Goal: Task Accomplishment & Management: Use online tool/utility

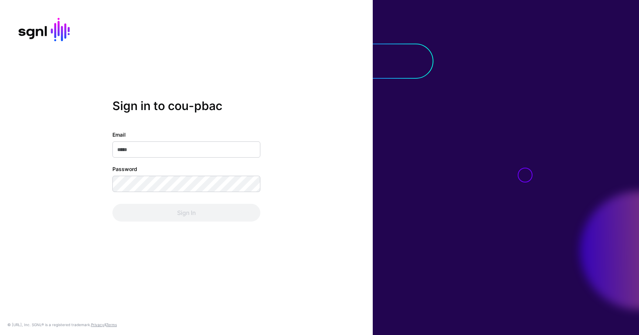
type input "**********"
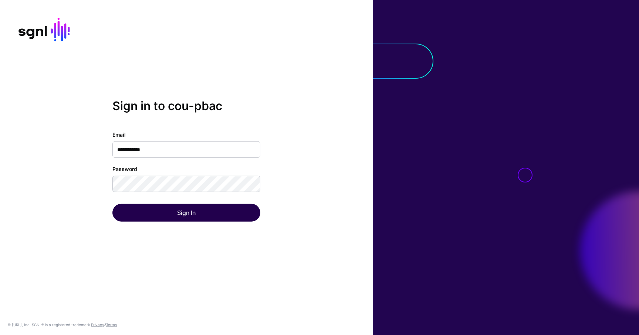
click at [181, 213] on div "Sign In" at bounding box center [186, 213] width 148 height 18
click at [181, 213] on button "Sign In" at bounding box center [186, 213] width 148 height 18
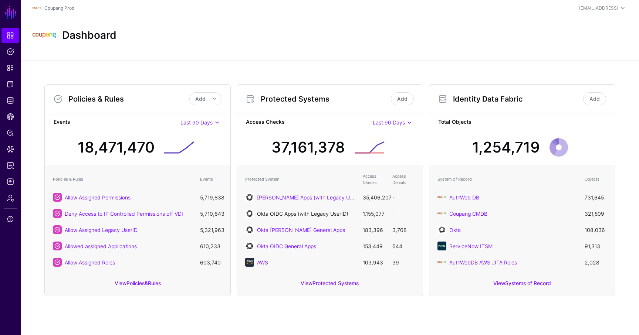
click at [322, 212] on link "Okta OIDC Apps (with Legacy UserID)" at bounding box center [302, 214] width 91 height 6
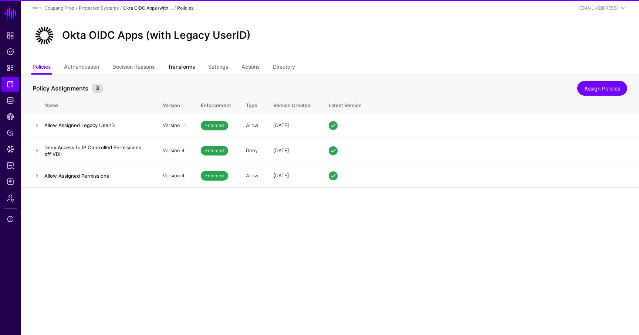
click at [184, 66] on link "Transforms" at bounding box center [181, 68] width 27 height 14
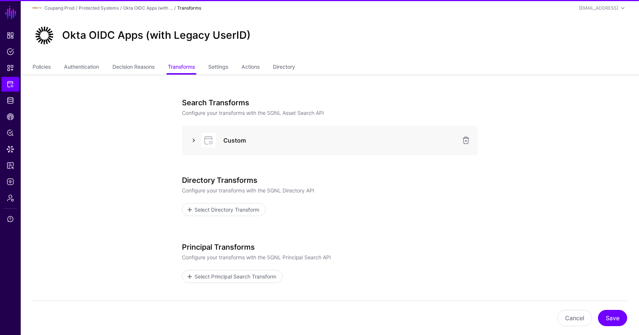
click at [194, 138] on link at bounding box center [193, 140] width 9 height 9
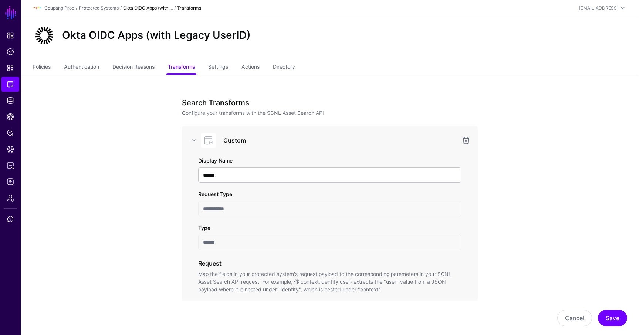
click at [125, 7] on link "Okta OIDC Apps (with ..." at bounding box center [148, 8] width 50 height 6
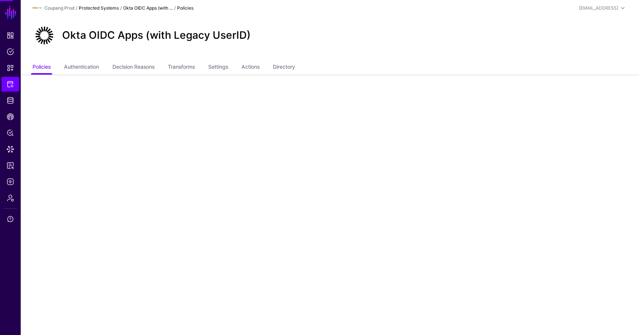
click at [108, 7] on link "Protected Systems" at bounding box center [99, 8] width 40 height 6
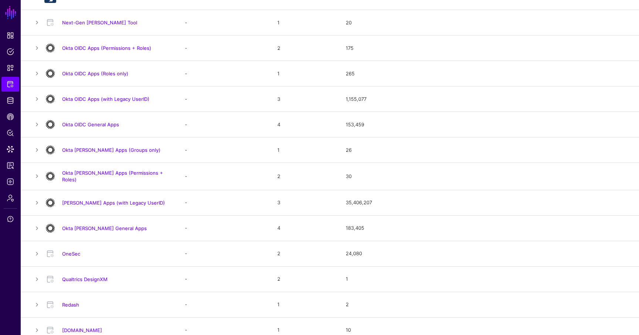
scroll to position [410, 0]
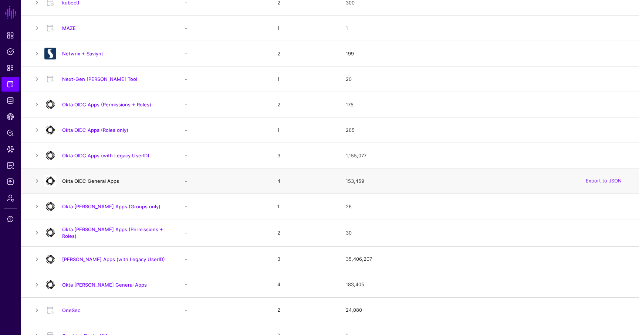
click at [99, 180] on link "Okta OIDC General Apps" at bounding box center [90, 181] width 57 height 6
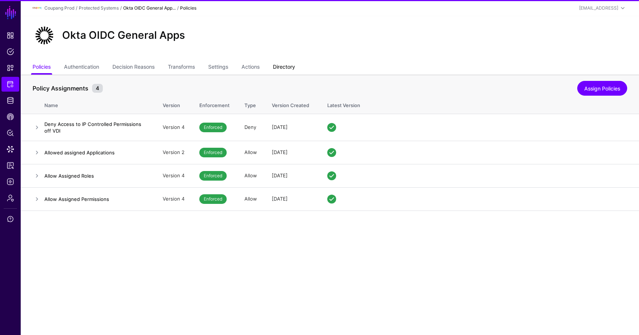
click at [287, 68] on link "Directory" at bounding box center [284, 68] width 22 height 14
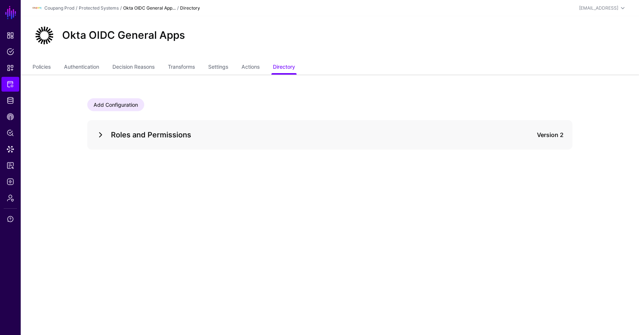
click at [101, 135] on link at bounding box center [100, 134] width 9 height 9
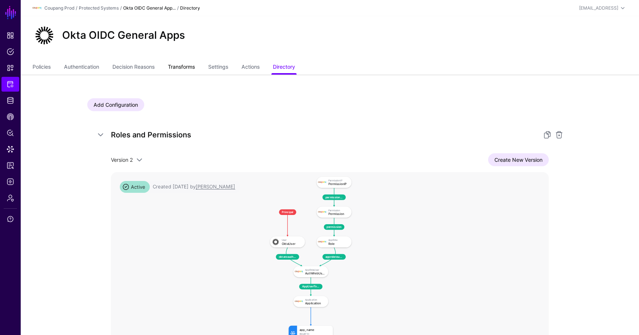
click at [187, 64] on link "Transforms" at bounding box center [181, 68] width 27 height 14
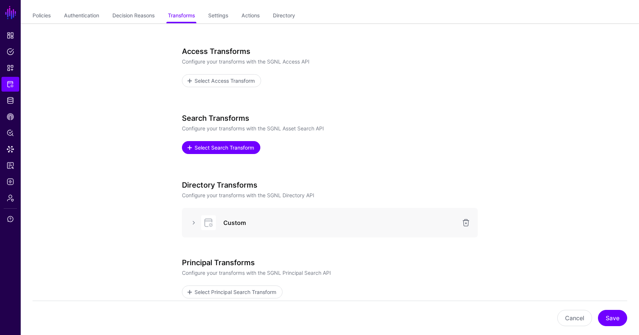
scroll to position [84, 0]
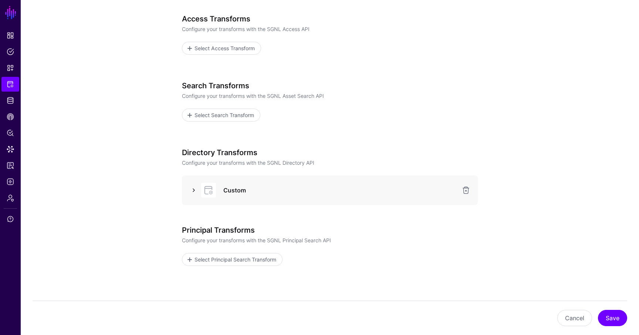
click at [197, 190] on link at bounding box center [193, 190] width 9 height 9
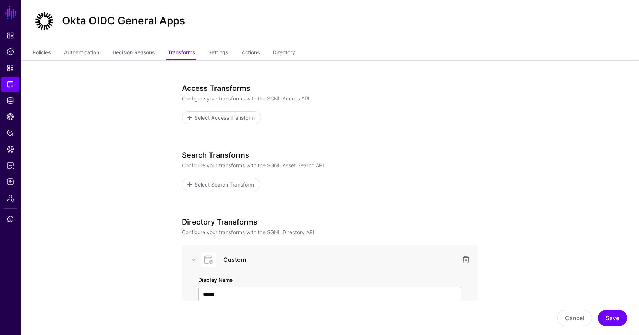
scroll to position [0, 0]
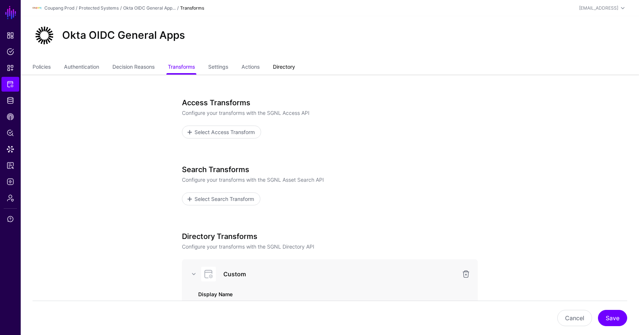
click at [285, 64] on link "Directory" at bounding box center [284, 68] width 22 height 14
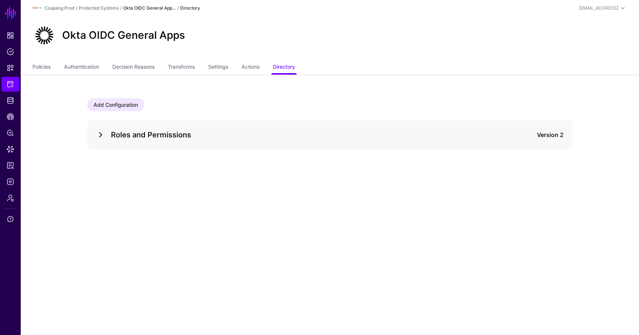
click at [104, 136] on link at bounding box center [100, 134] width 9 height 9
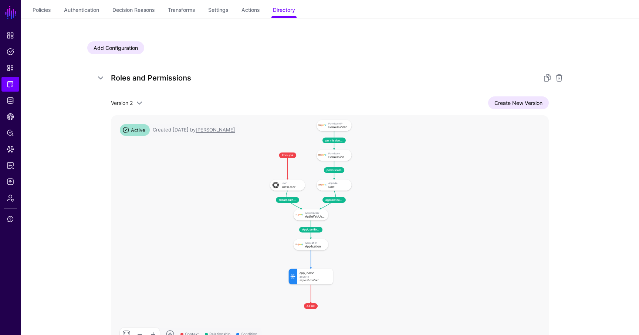
scroll to position [57, 0]
click at [545, 78] on link at bounding box center [547, 77] width 9 height 9
click at [8, 35] on span "Dashboard" at bounding box center [10, 35] width 7 height 7
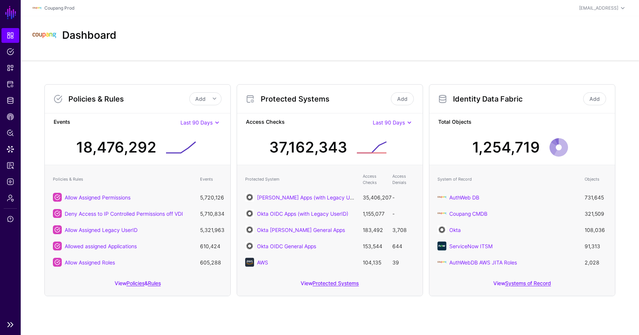
click at [9, 30] on link "Dashboard" at bounding box center [10, 35] width 18 height 15
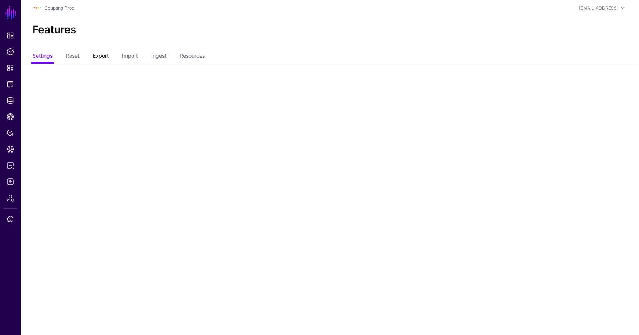
click at [109, 55] on link "Export" at bounding box center [101, 57] width 16 height 14
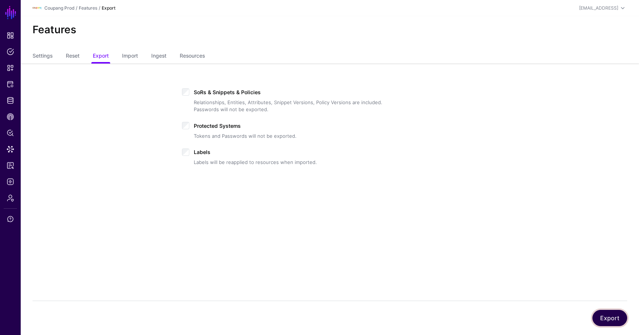
click at [607, 320] on button "Export" at bounding box center [609, 318] width 35 height 16
click at [15, 33] on link "Dashboard" at bounding box center [10, 35] width 18 height 15
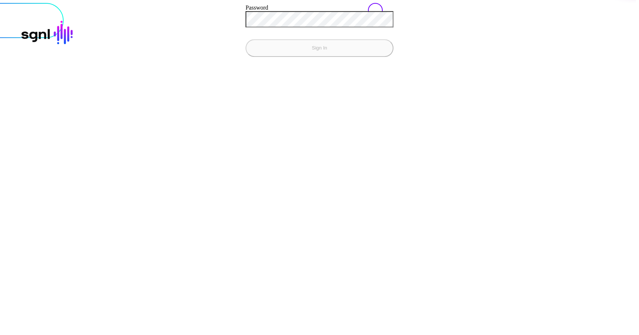
type input "**********"
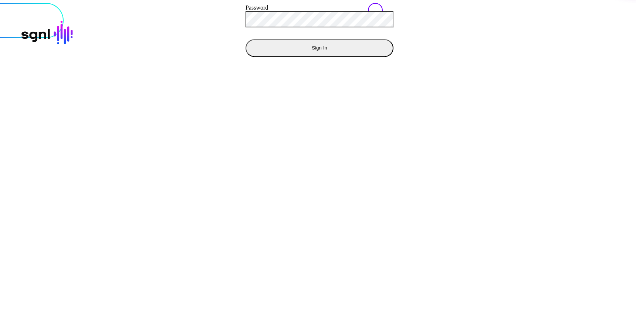
click at [245, 39] on button "Sign In" at bounding box center [319, 48] width 148 height 18
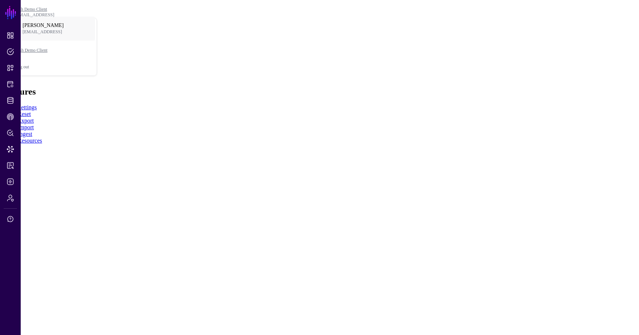
click at [34, 124] on link "Import" at bounding box center [26, 127] width 16 height 6
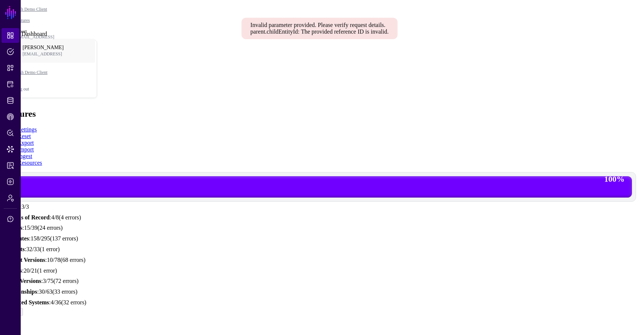
click at [11, 38] on span "Dashboard" at bounding box center [10, 35] width 7 height 7
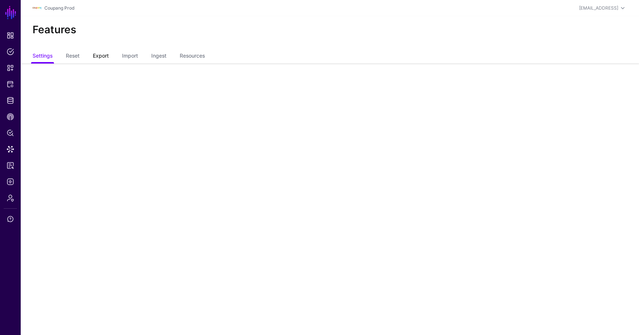
click at [106, 55] on link "Export" at bounding box center [101, 57] width 16 height 14
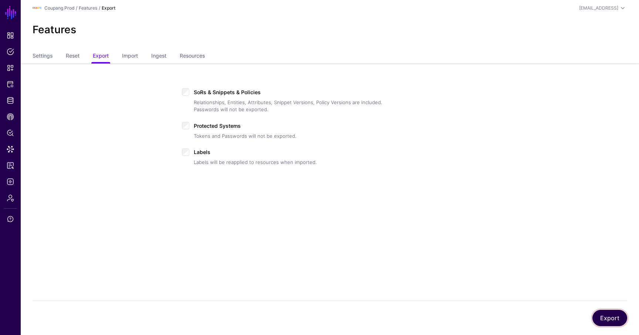
click at [614, 319] on button "Export" at bounding box center [609, 318] width 35 height 16
click at [9, 34] on span "Dashboard" at bounding box center [10, 35] width 7 height 7
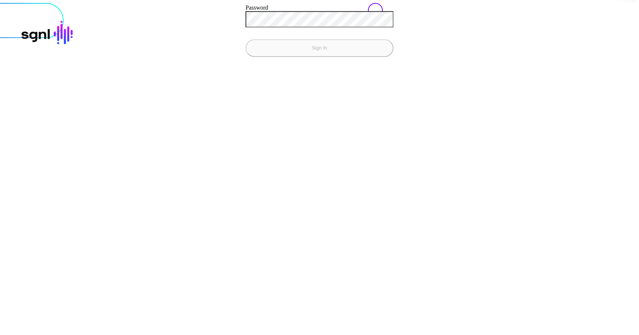
type input "**********"
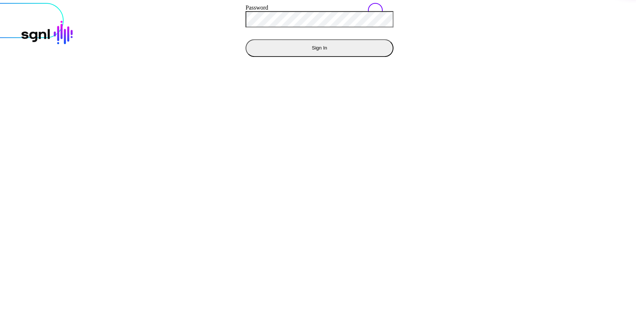
click at [245, 39] on button "Sign In" at bounding box center [319, 48] width 148 height 18
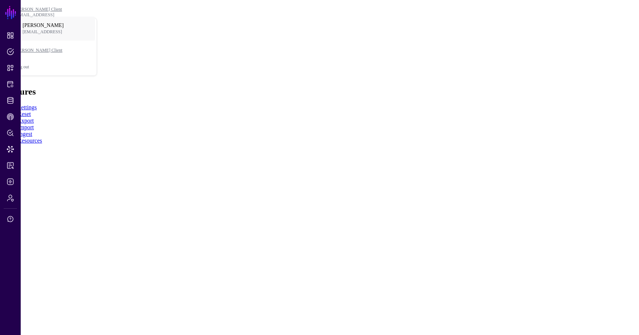
click at [34, 124] on link "Import" at bounding box center [26, 127] width 16 height 6
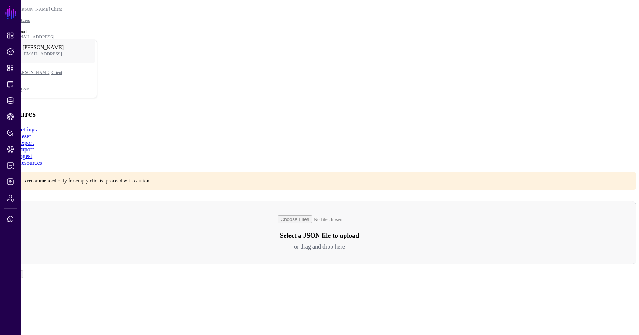
click at [220, 201] on div "Select a JSON file to upload or drag and drop here" at bounding box center [319, 233] width 633 height 64
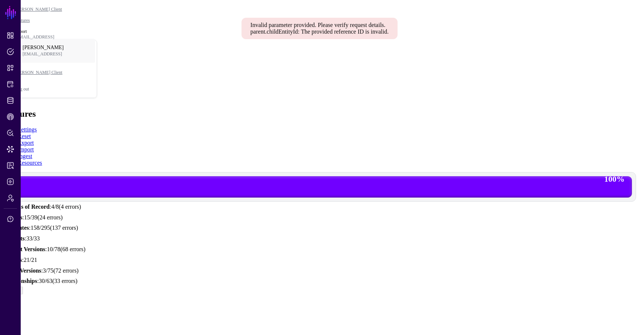
click at [319, 43] on link at bounding box center [319, 43] width 0 height 0
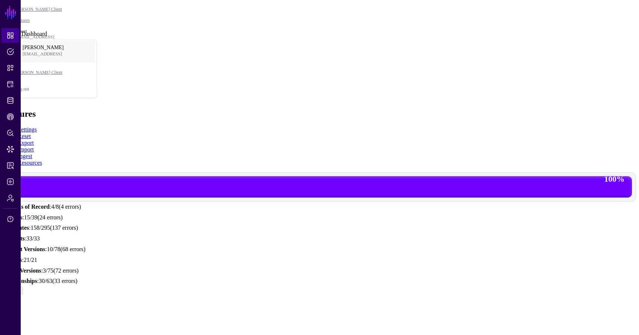
click at [9, 38] on span "Dashboard" at bounding box center [10, 35] width 7 height 7
